Goal: Task Accomplishment & Management: Manage account settings

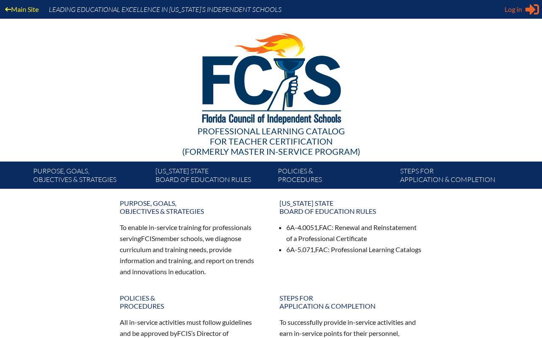
click at [521, 11] on span "Log in" at bounding box center [513, 9] width 17 height 10
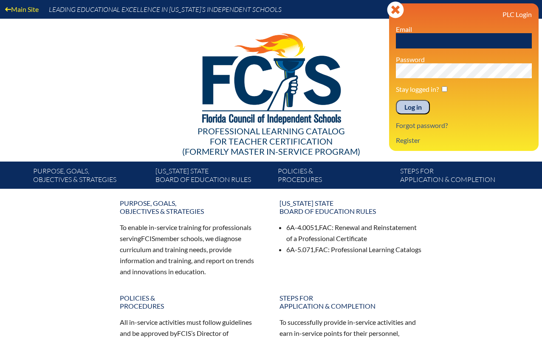
type input "[EMAIL_ADDRESS][DOMAIN_NAME]"
click at [413, 107] on input "Log in" at bounding box center [413, 107] width 34 height 14
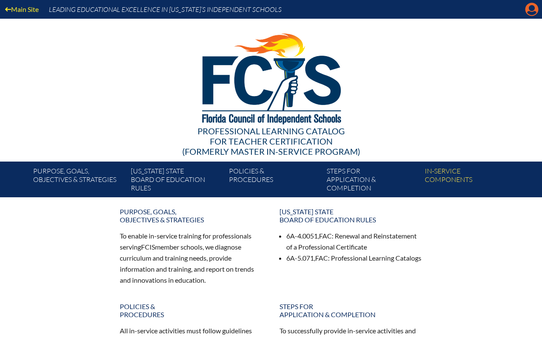
click at [528, 7] on icon at bounding box center [532, 9] width 13 height 13
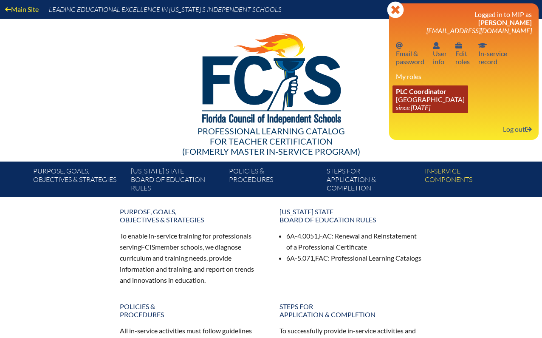
click at [420, 96] on link "PLC Coordinator Keystone Prep High School since 2021 Jan 13" at bounding box center [431, 99] width 76 height 28
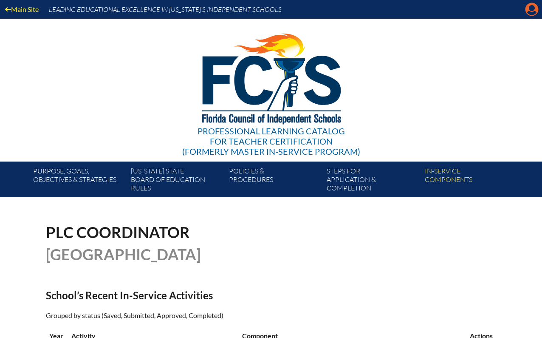
click at [531, 11] on icon at bounding box center [532, 9] width 13 height 13
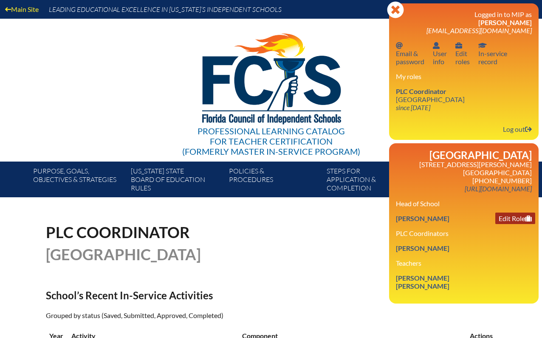
click at [509, 213] on link "Edit Role" at bounding box center [516, 218] width 40 height 11
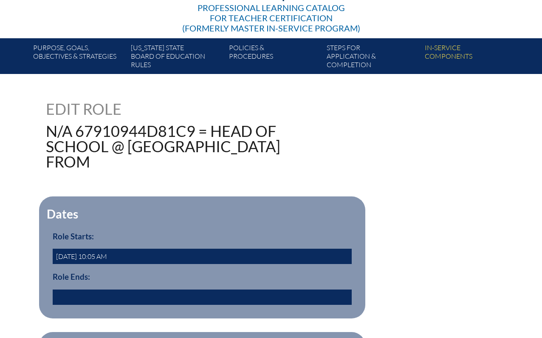
scroll to position [124, 0]
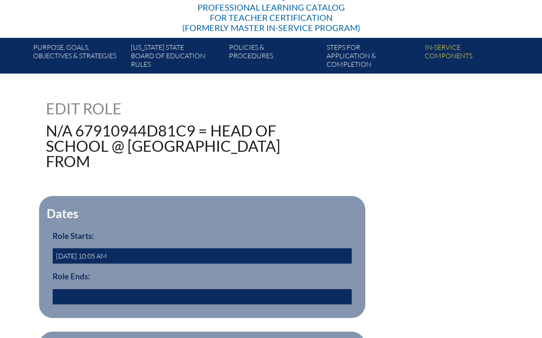
click at [97, 294] on input "text" at bounding box center [202, 296] width 299 height 15
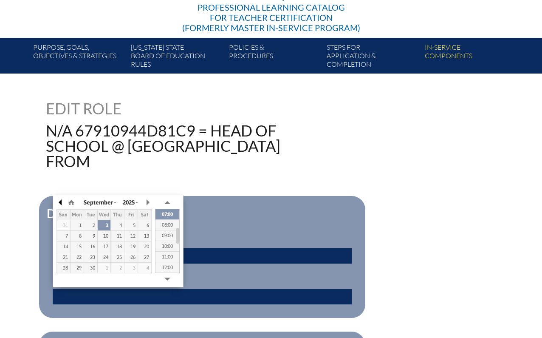
click at [61, 204] on button "button" at bounding box center [61, 202] width 9 height 13
click at [128, 257] on div "25" at bounding box center [131, 257] width 13 height 6
type input "2025/07/25 07:09"
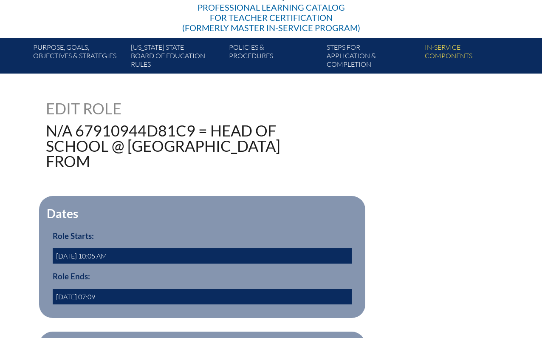
scroll to position [293, 0]
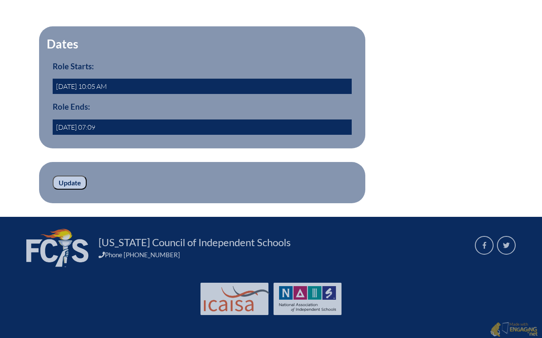
click at [74, 182] on input "Update" at bounding box center [70, 183] width 34 height 14
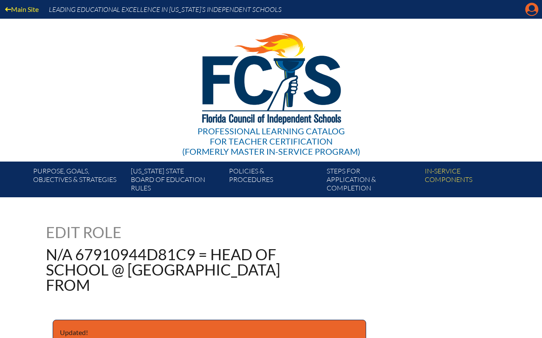
click at [530, 9] on icon "Manage account" at bounding box center [532, 10] width 14 height 14
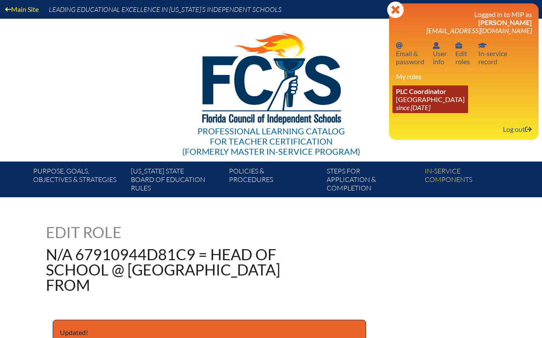
click at [424, 94] on span "PLC Coordinator" at bounding box center [421, 91] width 51 height 8
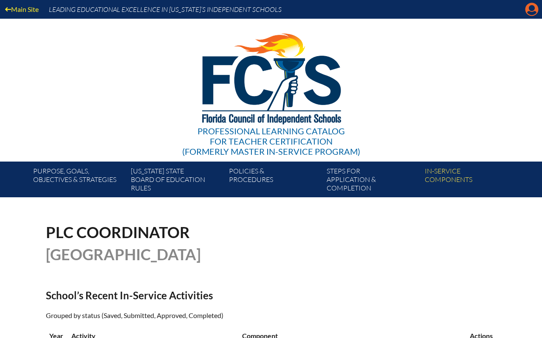
click at [530, 12] on icon "Manage account" at bounding box center [532, 10] width 14 height 14
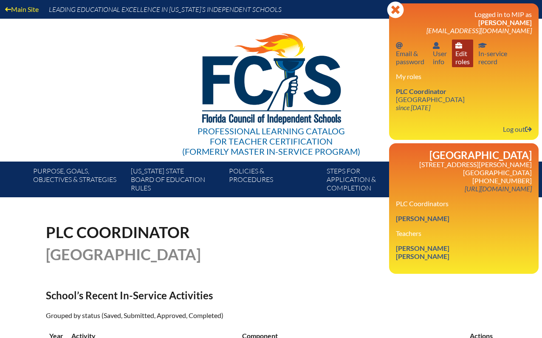
click at [462, 46] on icon at bounding box center [459, 46] width 7 height 6
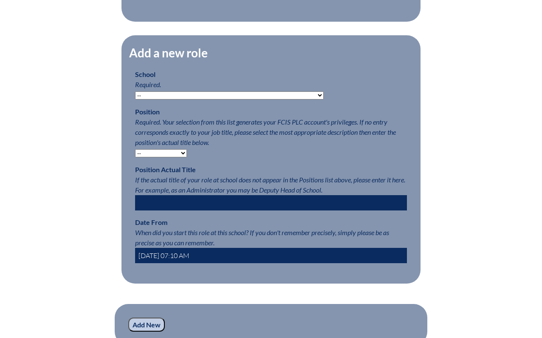
scroll to position [416, 0]
select select "127010"
select select "20536"
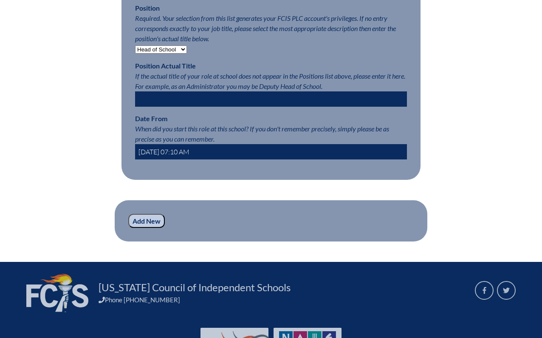
scroll to position [519, 0]
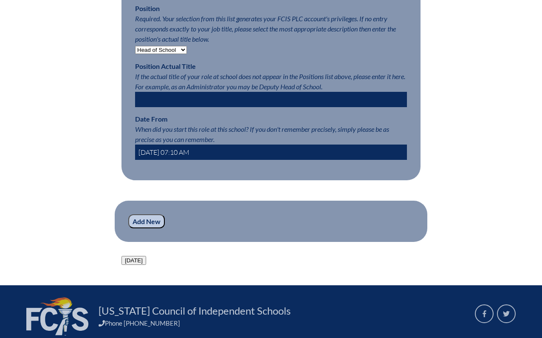
click at [182, 154] on input "2025-09-03 07:10 AM" at bounding box center [271, 152] width 272 height 15
click at [158, 151] on input "2025-09-03 07:10 AM" at bounding box center [271, 152] width 272 height 15
click at [165, 146] on input "2025-09-03 07:10 AM" at bounding box center [271, 152] width 272 height 15
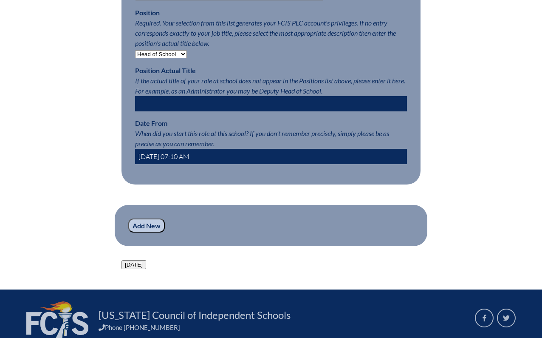
scroll to position [518, 0]
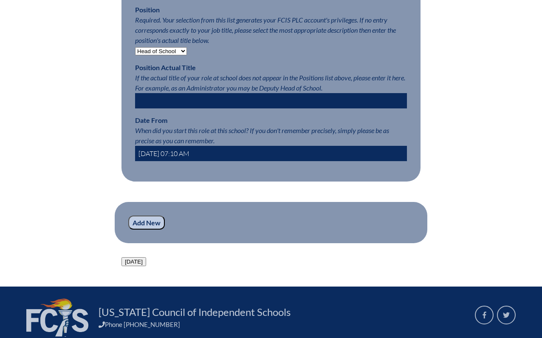
type input "2025-07-30 07:10 AM"
click at [146, 220] on input "Add New" at bounding box center [146, 222] width 37 height 14
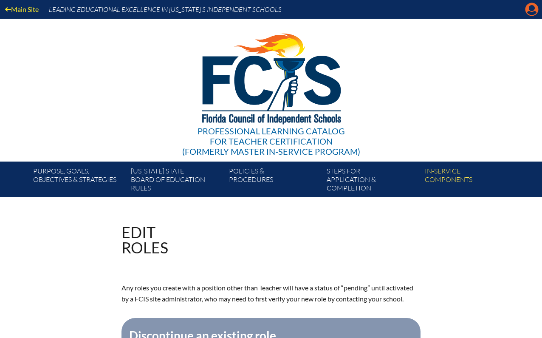
click at [533, 9] on icon "Manage account" at bounding box center [532, 10] width 14 height 14
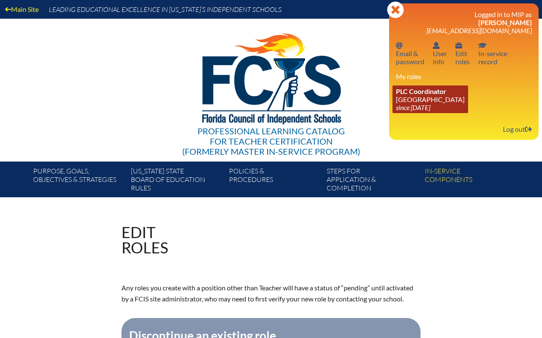
click at [428, 98] on link "PLC Coordinator Keystone Prep High School since 2021 Jan 13" at bounding box center [431, 99] width 76 height 28
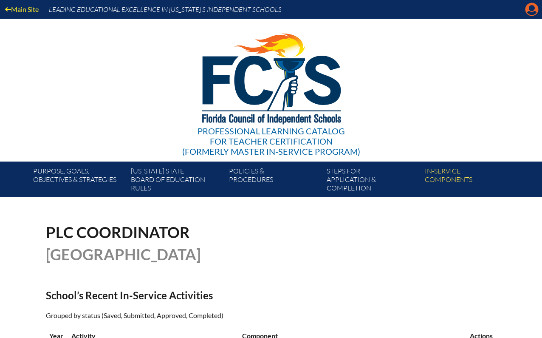
click at [530, 12] on icon "Manage account" at bounding box center [532, 10] width 14 height 14
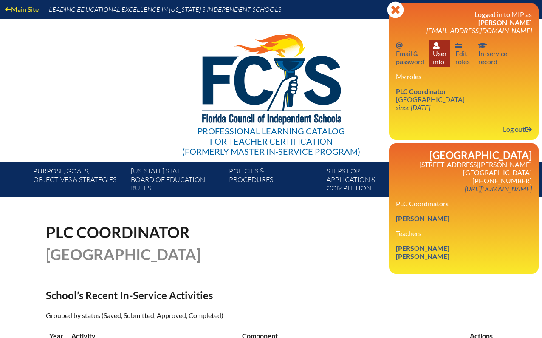
click at [438, 55] on link "User info User info" at bounding box center [440, 54] width 21 height 28
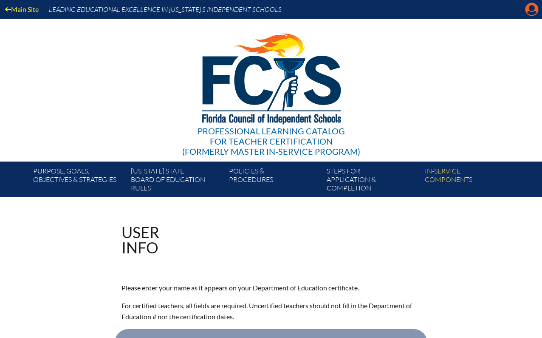
click at [532, 11] on icon "Manage account" at bounding box center [532, 10] width 14 height 14
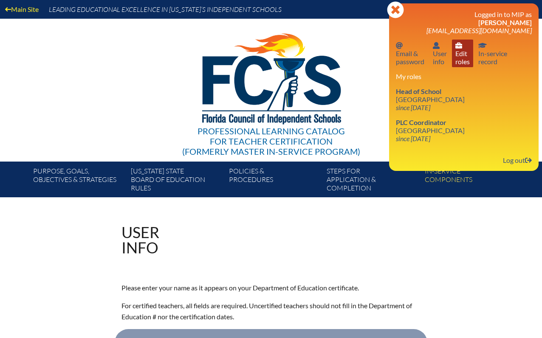
click at [460, 62] on link "User info Edit roles" at bounding box center [462, 54] width 21 height 28
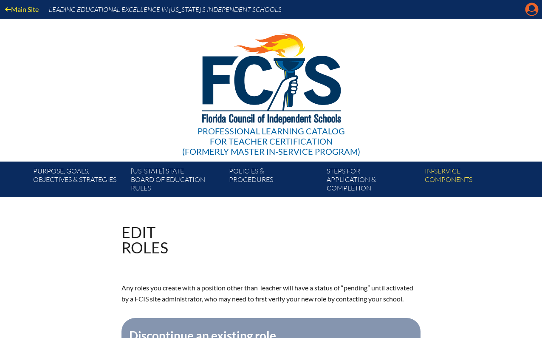
click at [527, 13] on icon at bounding box center [532, 9] width 13 height 13
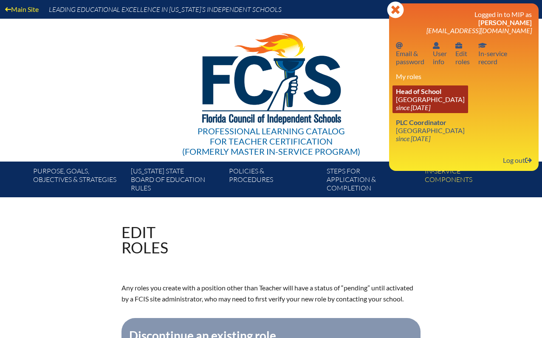
click at [443, 94] on link "Head of School [GEOGRAPHIC_DATA] since [DATE]" at bounding box center [431, 99] width 76 height 28
